Goal: Navigation & Orientation: Find specific page/section

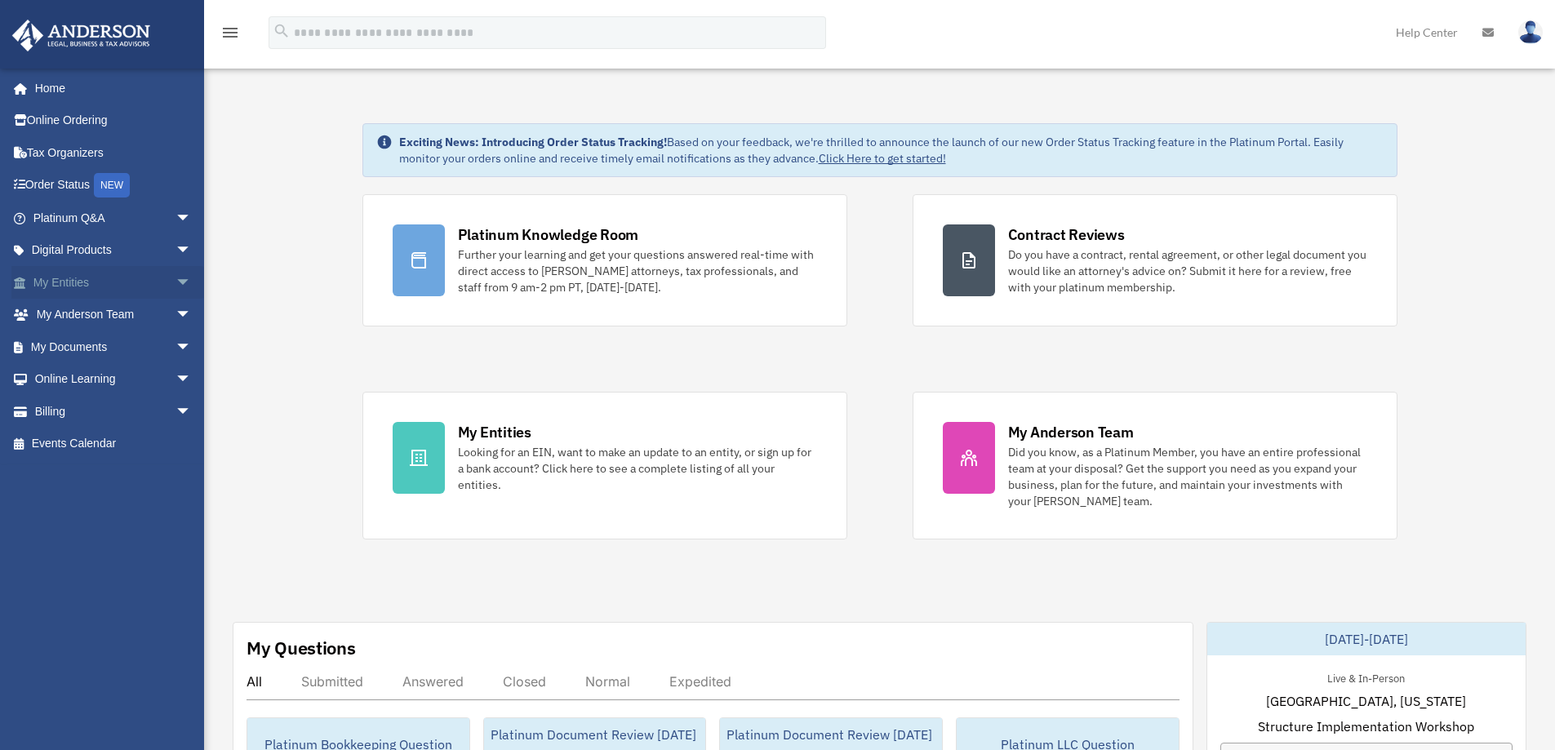
click at [175, 282] on span "arrow_drop_down" at bounding box center [191, 282] width 33 height 33
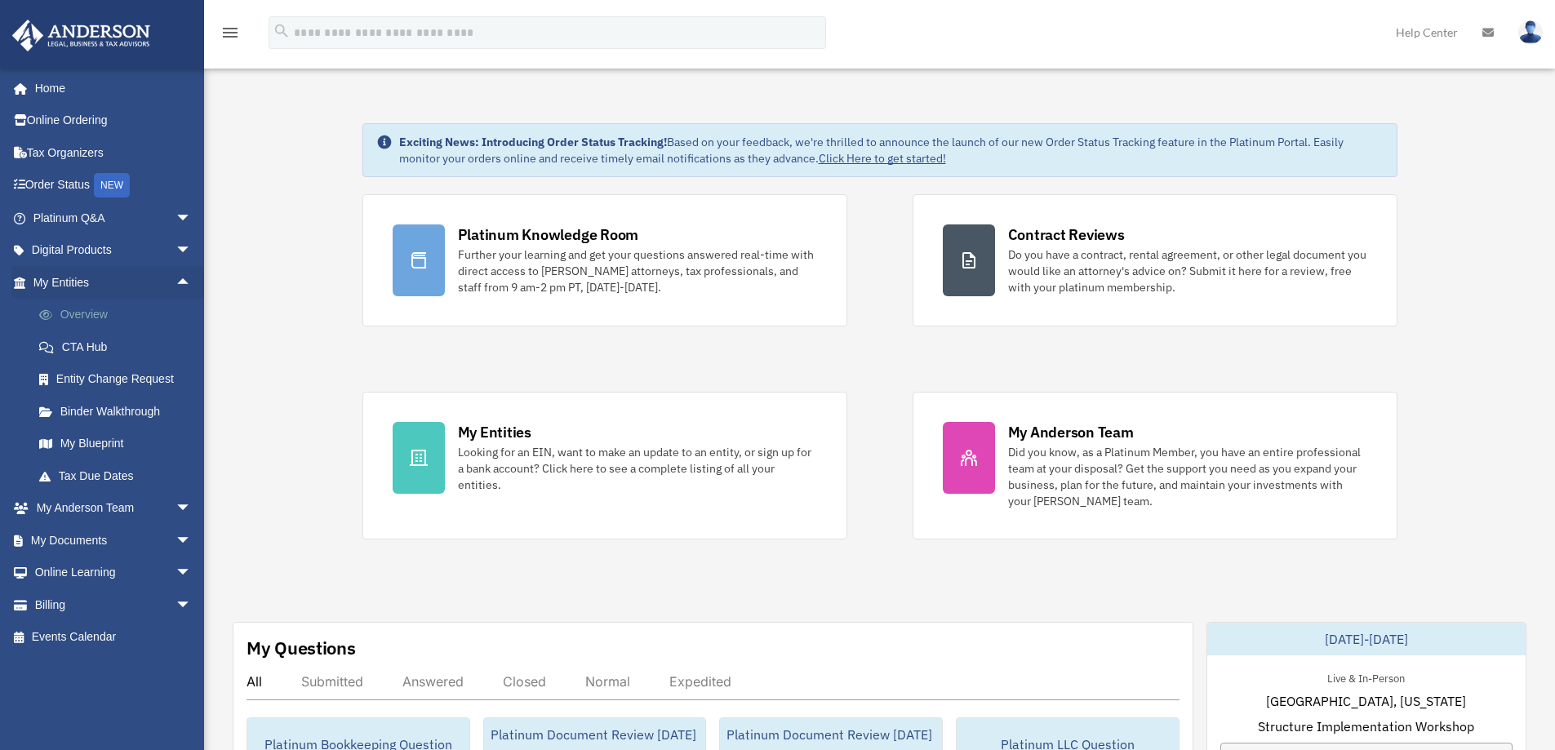
click at [122, 310] on link "Overview" at bounding box center [119, 315] width 193 height 33
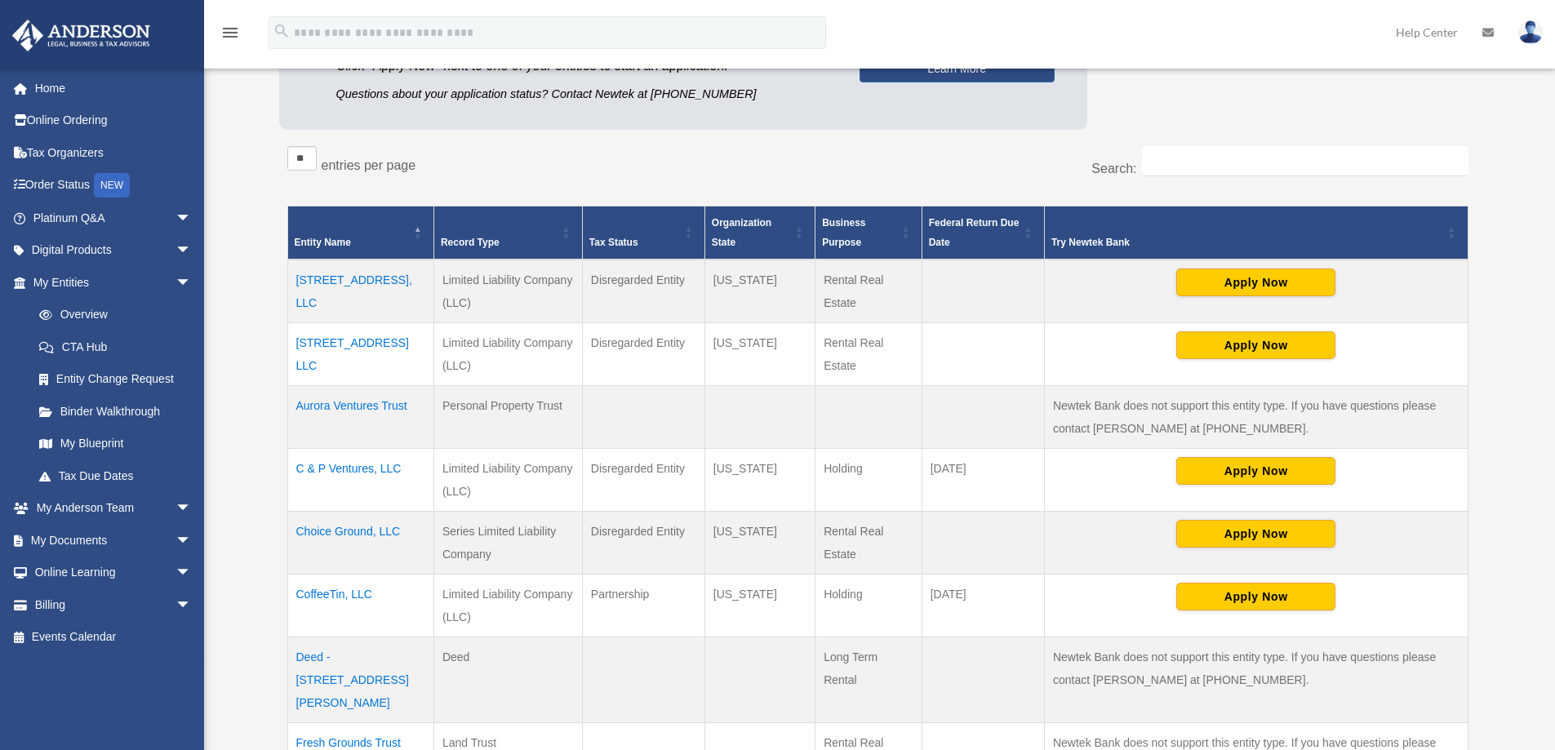
scroll to position [245, 0]
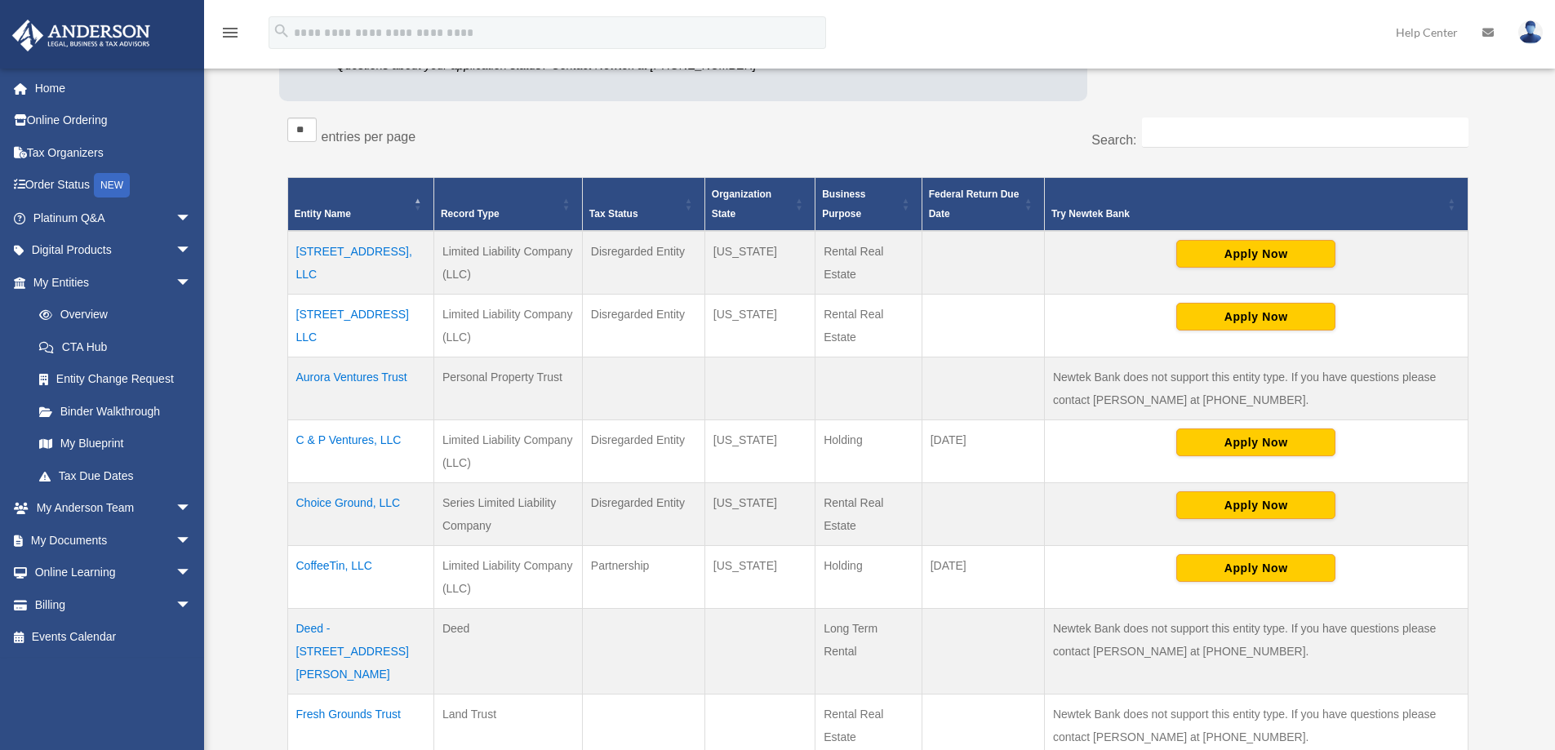
click at [349, 567] on td "CoffeeTin, LLC" at bounding box center [360, 577] width 146 height 63
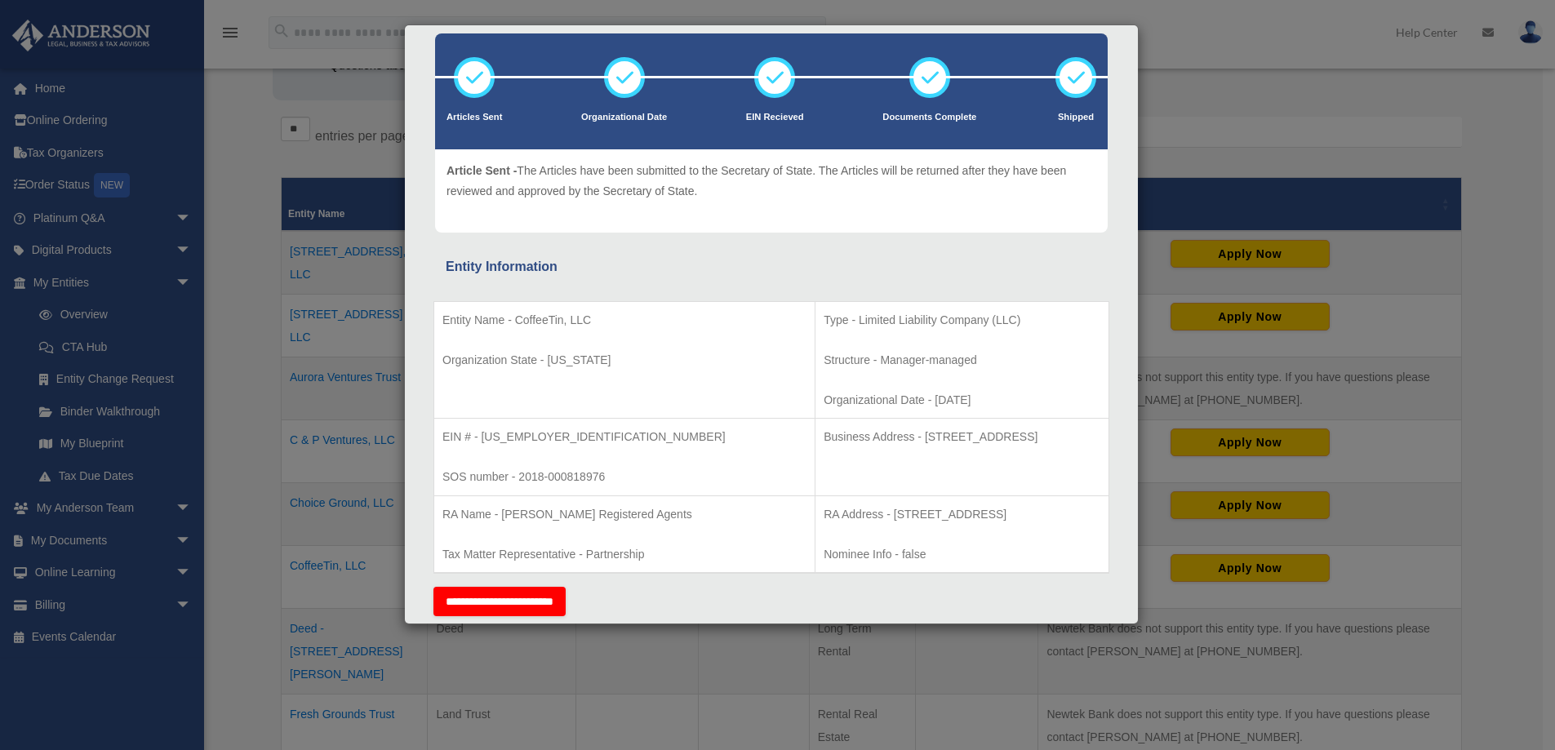
scroll to position [82, 0]
